Goal: Task Accomplishment & Management: Manage account settings

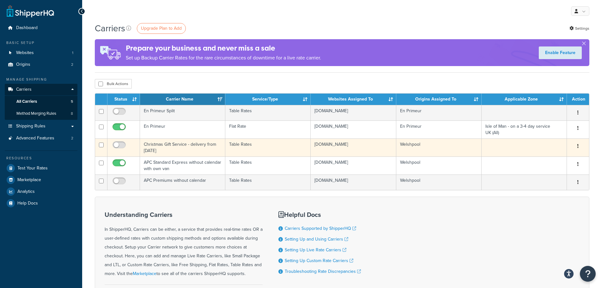
click at [579, 145] on button "button" at bounding box center [577, 146] width 9 height 10
click at [544, 155] on link "Edit" at bounding box center [552, 159] width 50 height 13
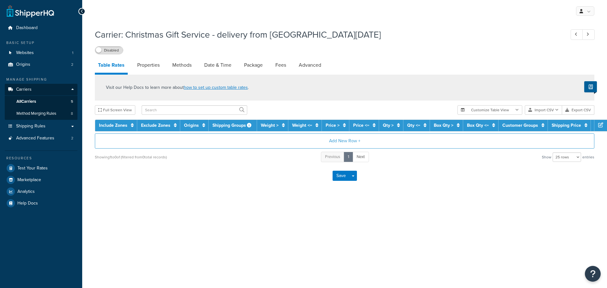
select select "25"
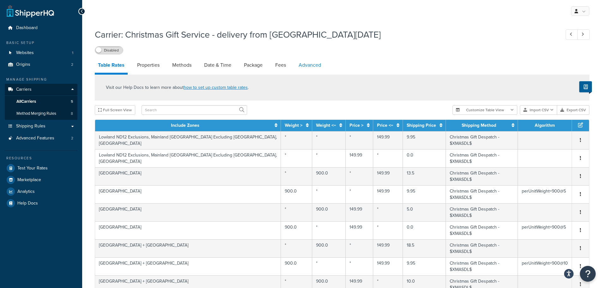
click at [304, 66] on link "Advanced" at bounding box center [309, 65] width 29 height 15
select select "false"
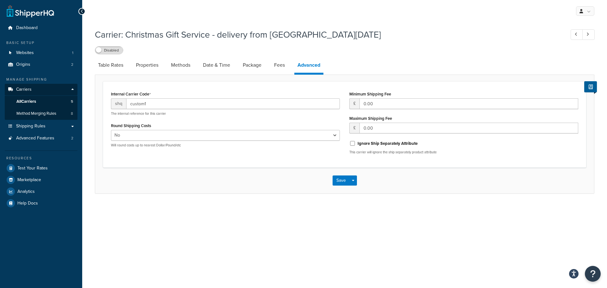
click at [271, 63] on li "Package" at bounding box center [255, 65] width 31 height 15
click at [278, 65] on link "Fees" at bounding box center [279, 65] width 17 height 15
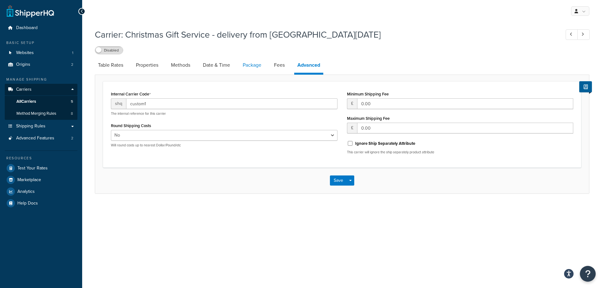
select select "AFTER"
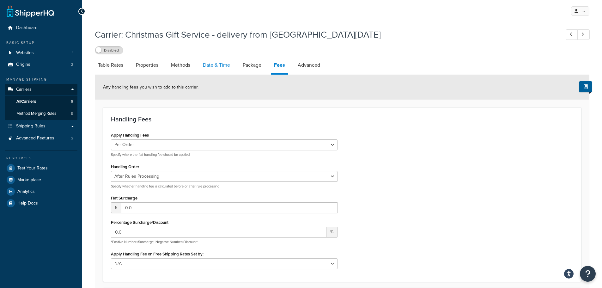
drag, startPoint x: 258, startPoint y: 64, endPoint x: 233, endPoint y: 67, distance: 24.9
click at [258, 64] on link "Package" at bounding box center [252, 65] width 25 height 15
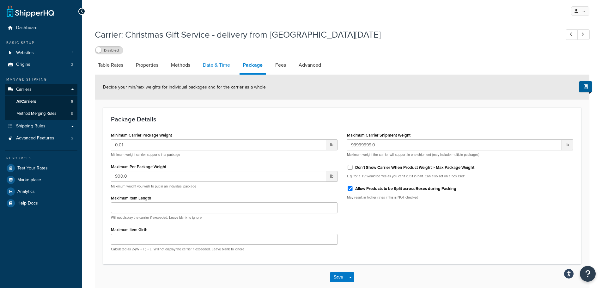
click at [224, 68] on link "Date & Time" at bounding box center [216, 65] width 33 height 15
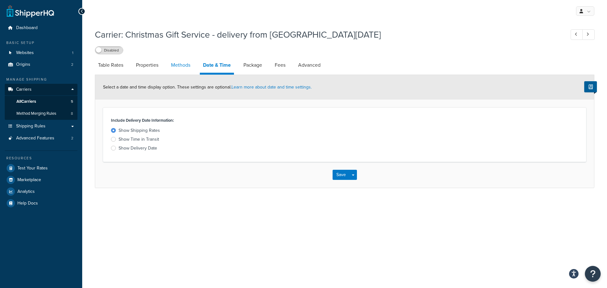
click at [180, 65] on link "Methods" at bounding box center [181, 65] width 26 height 15
select select "25"
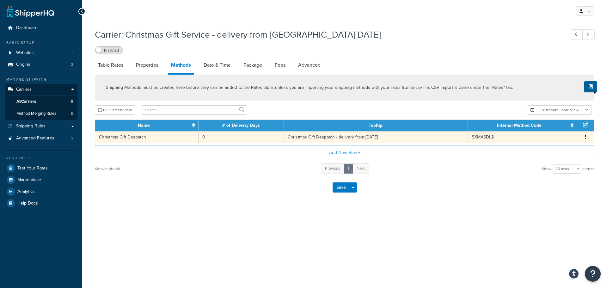
click at [590, 136] on span "Edit Delete" at bounding box center [584, 137] width 9 height 7
click at [585, 137] on icon "button" at bounding box center [585, 137] width 1 height 4
click at [552, 134] on div "Edit" at bounding box center [553, 131] width 45 height 13
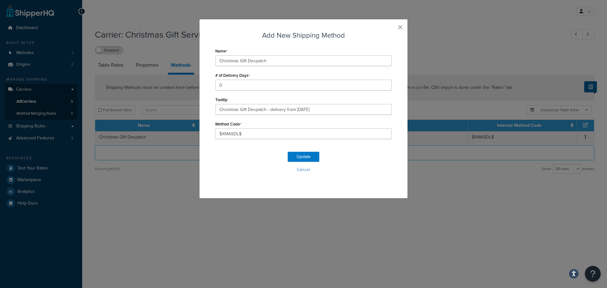
click at [391, 29] on button "button" at bounding box center [391, 30] width 2 height 2
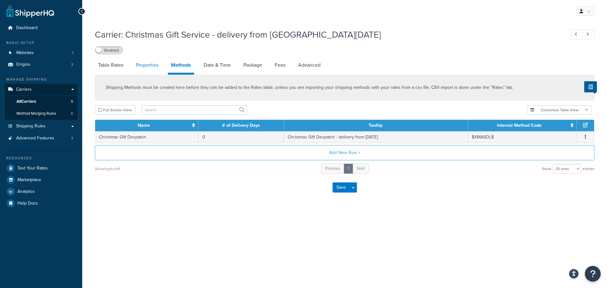
click at [156, 71] on link "Properties" at bounding box center [147, 65] width 29 height 15
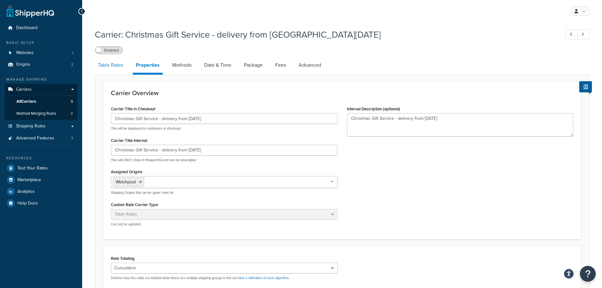
click at [105, 66] on link "Table Rates" at bounding box center [111, 65] width 32 height 15
select select "25"
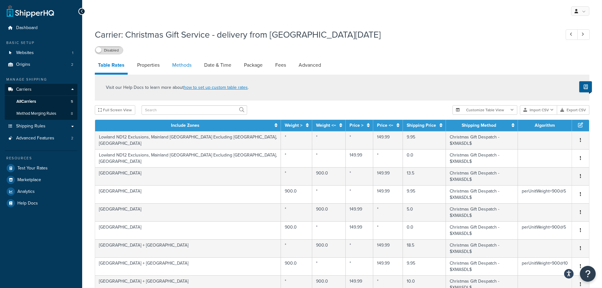
drag, startPoint x: 157, startPoint y: 66, endPoint x: 173, endPoint y: 66, distance: 15.8
click at [157, 66] on link "Properties" at bounding box center [148, 65] width 29 height 15
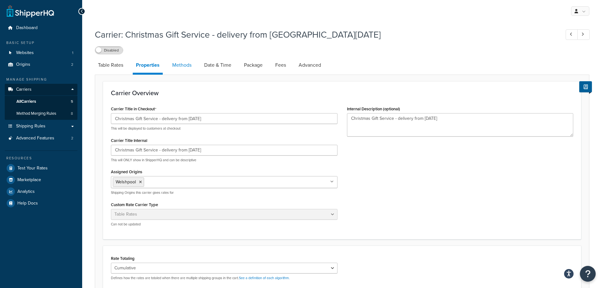
click at [182, 67] on link "Methods" at bounding box center [182, 65] width 26 height 15
select select "25"
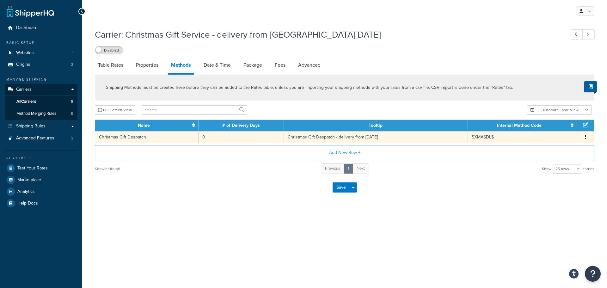
click at [588, 139] on span "Edit Delete" at bounding box center [584, 137] width 9 height 7
click at [584, 139] on button "button" at bounding box center [585, 137] width 5 height 7
click at [438, 213] on div "Carrier: Christmas Gift Service - delivery from Tue 9th December Disabled Table…" at bounding box center [344, 120] width 525 height 191
click at [146, 69] on link "Properties" at bounding box center [147, 65] width 29 height 15
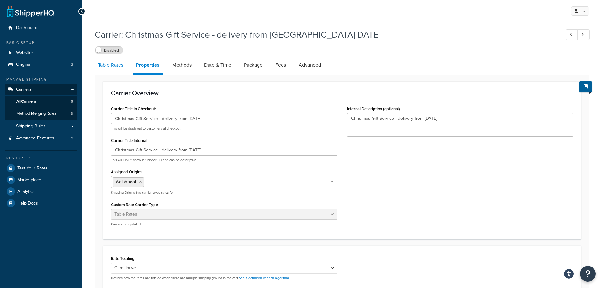
click at [103, 72] on link "Table Rates" at bounding box center [111, 65] width 32 height 15
select select "25"
